Goal: Navigation & Orientation: Go to known website

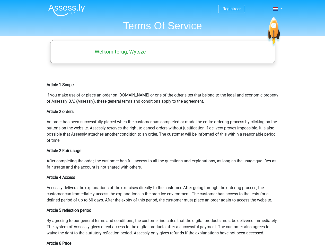
click at [276, 9] on span at bounding box center [275, 9] width 5 height 4
